Goal: Task Accomplishment & Management: Complete application form

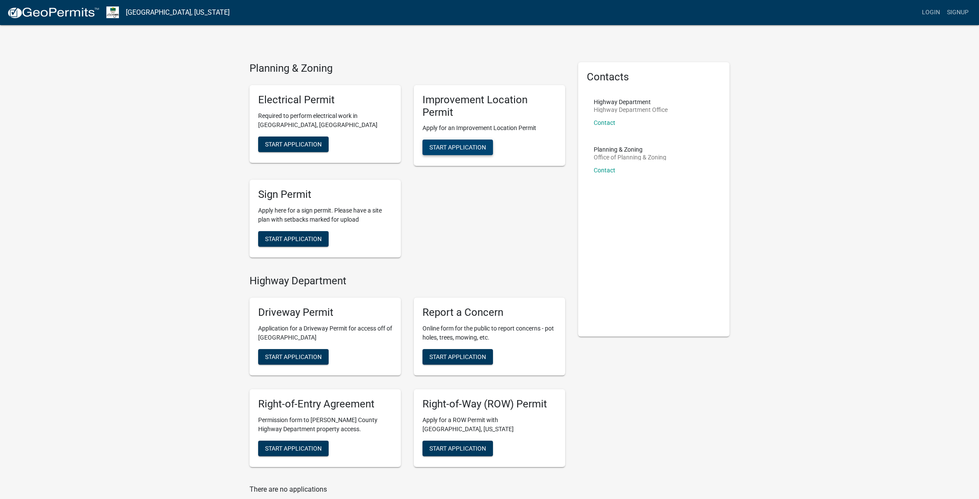
click at [446, 145] on span "Start Application" at bounding box center [457, 147] width 57 height 7
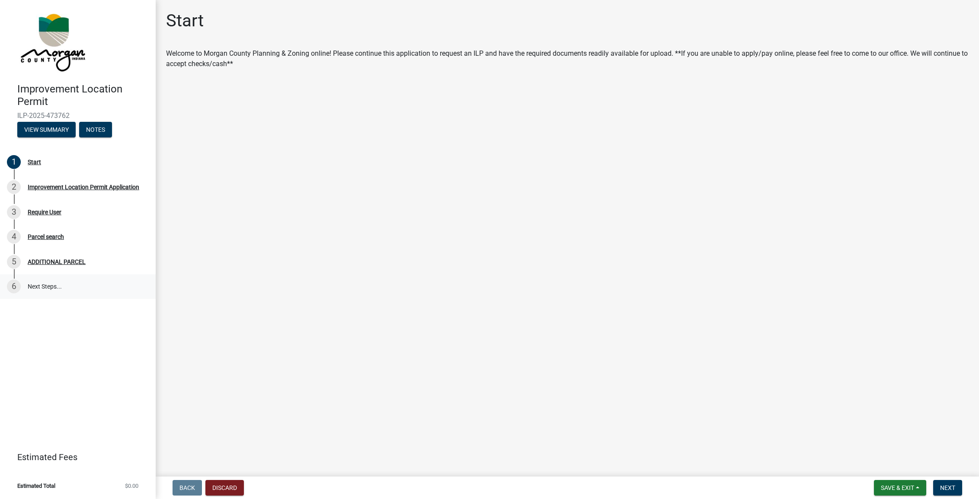
click at [45, 286] on link "6 Next Steps..." at bounding box center [78, 286] width 156 height 25
click at [47, 286] on link "6 Next Steps..." at bounding box center [78, 286] width 156 height 25
click at [56, 131] on button "View Summary" at bounding box center [46, 130] width 58 height 16
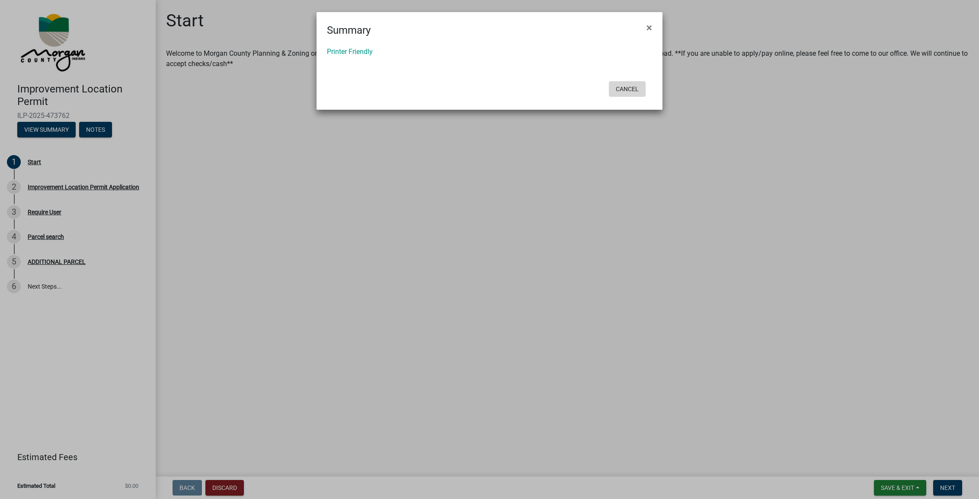
click at [620, 86] on button "Cancel" at bounding box center [627, 89] width 37 height 16
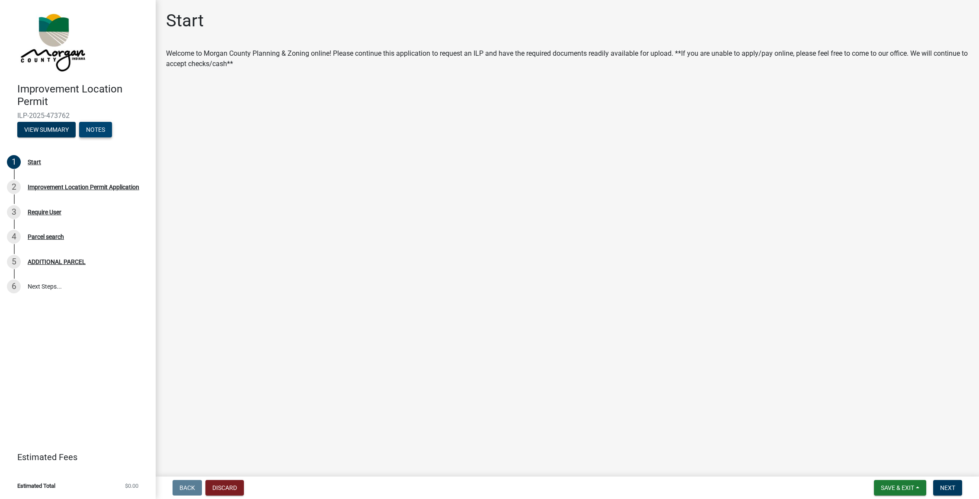
click at [96, 131] on button "Notes" at bounding box center [95, 130] width 33 height 16
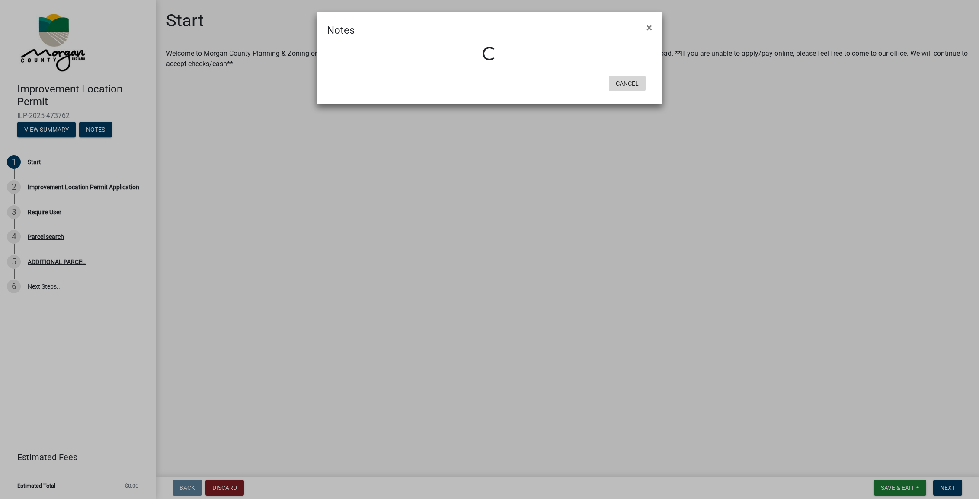
click at [624, 81] on button "Cancel" at bounding box center [627, 84] width 37 height 16
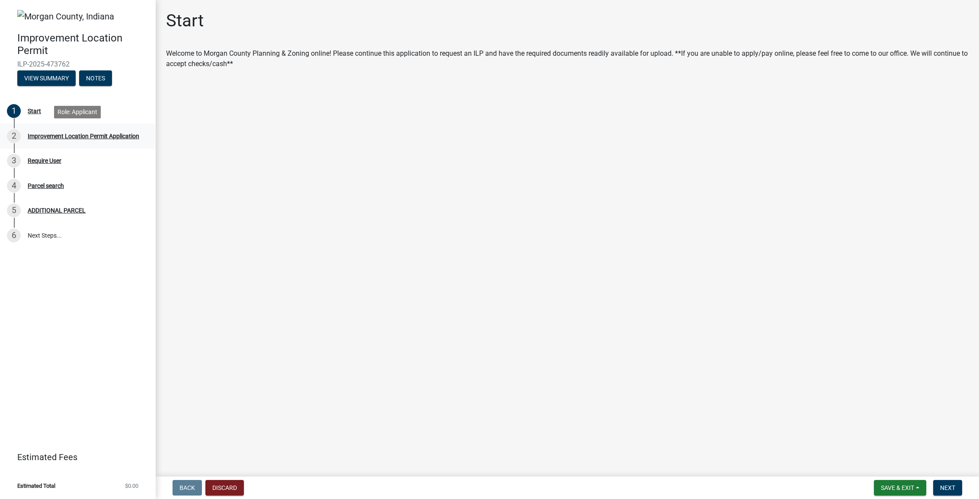
click at [51, 134] on div "Improvement Location Permit Application" at bounding box center [84, 136] width 112 height 6
click at [45, 161] on div "Require User" at bounding box center [45, 161] width 34 height 6
click at [46, 182] on div "4 Parcel search" at bounding box center [74, 186] width 135 height 14
